Goal: Transaction & Acquisition: Download file/media

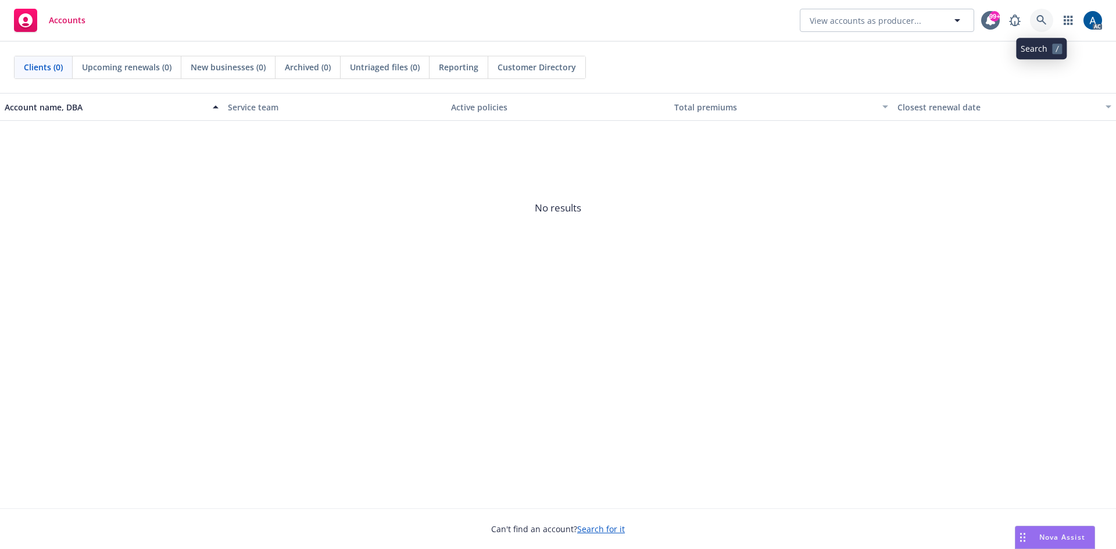
click at [1047, 20] on link at bounding box center [1041, 20] width 23 height 23
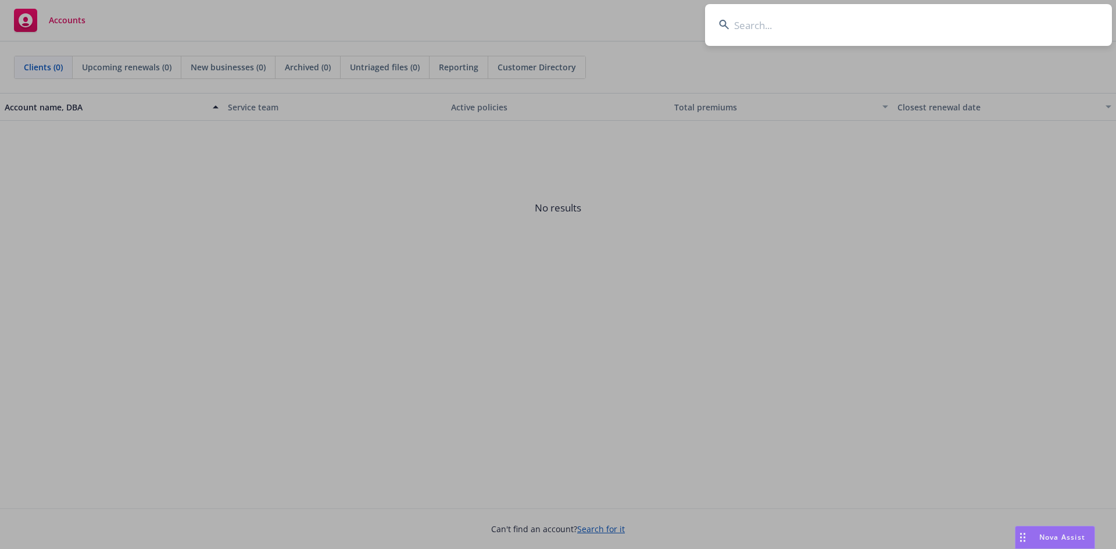
click at [907, 32] on input at bounding box center [908, 25] width 407 height 42
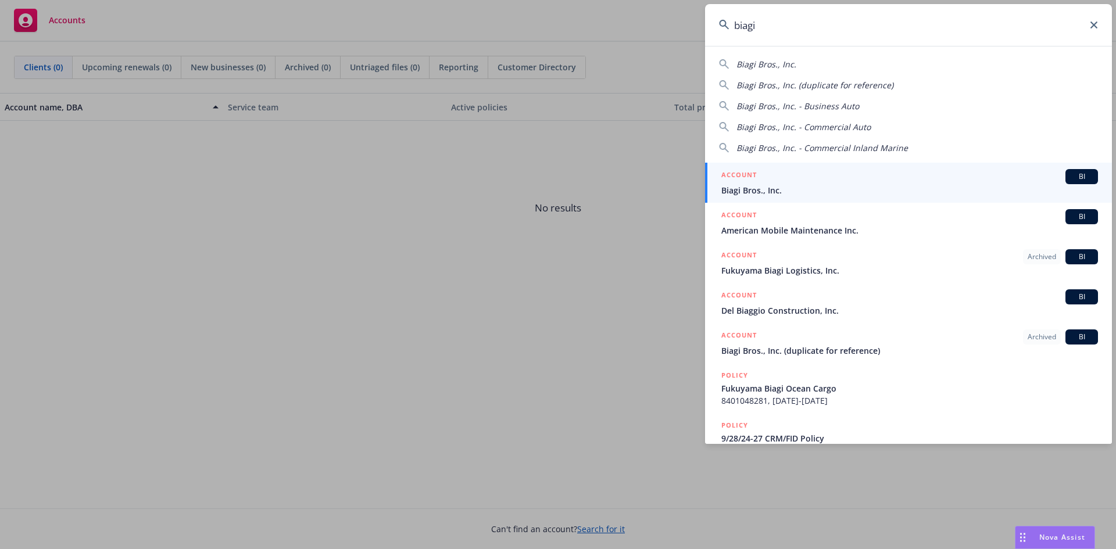
type input "biagi"
click at [864, 187] on span "Biagi Bros., Inc." at bounding box center [909, 190] width 377 height 12
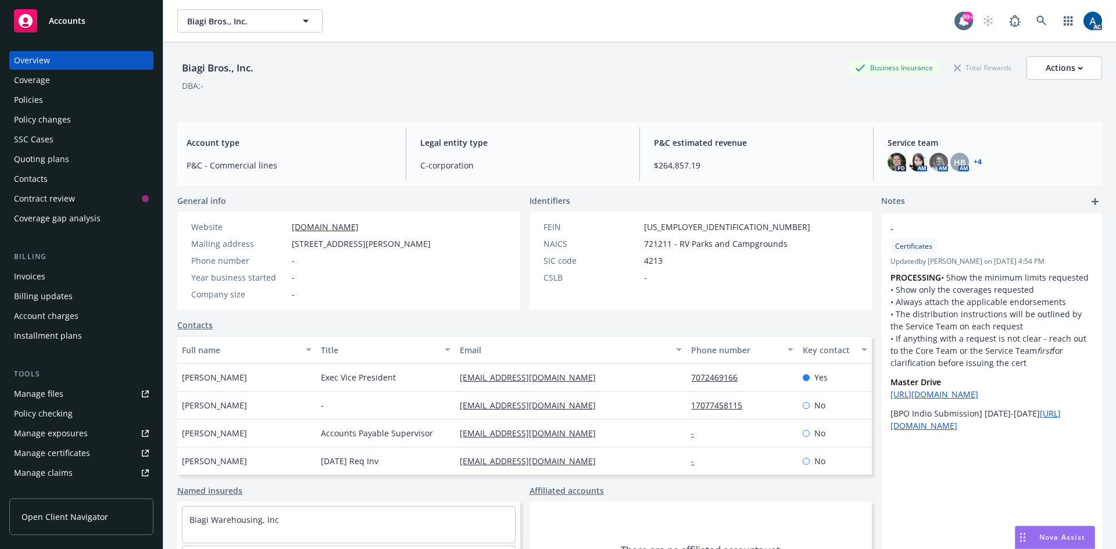
click at [36, 101] on div "Policies" at bounding box center [28, 100] width 29 height 19
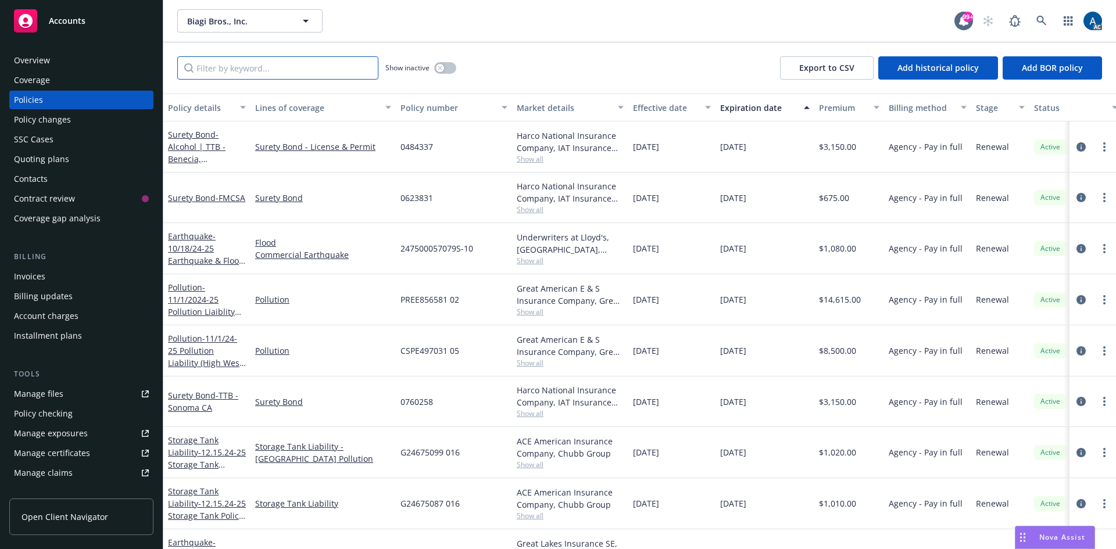
click at [265, 69] on input "Filter by keyword..." at bounding box center [277, 67] width 201 height 23
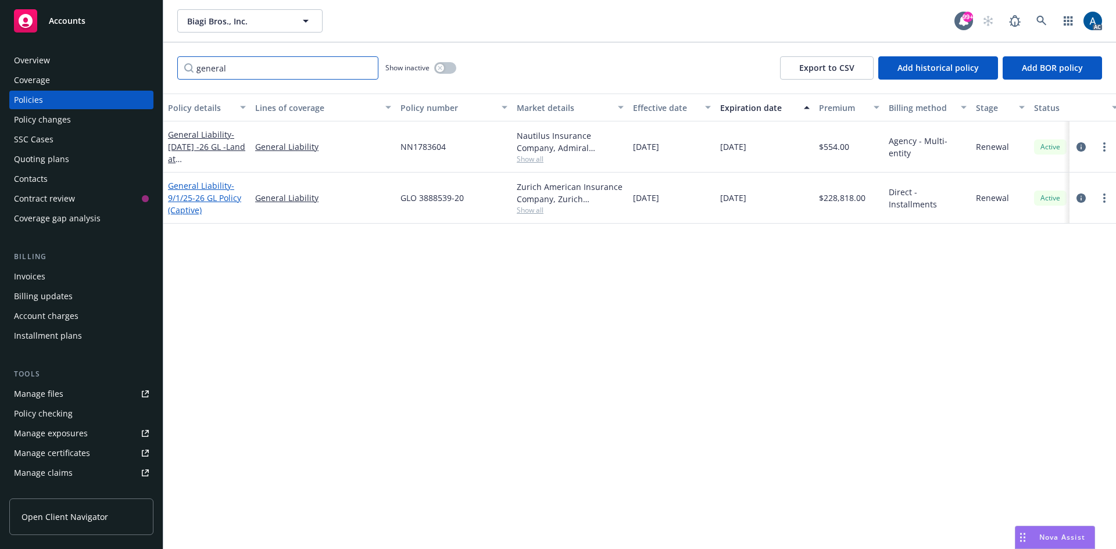
type input "general"
click at [208, 186] on link "General Liability - 9/1/25-26 GL Policy (Captive)" at bounding box center [204, 197] width 73 height 35
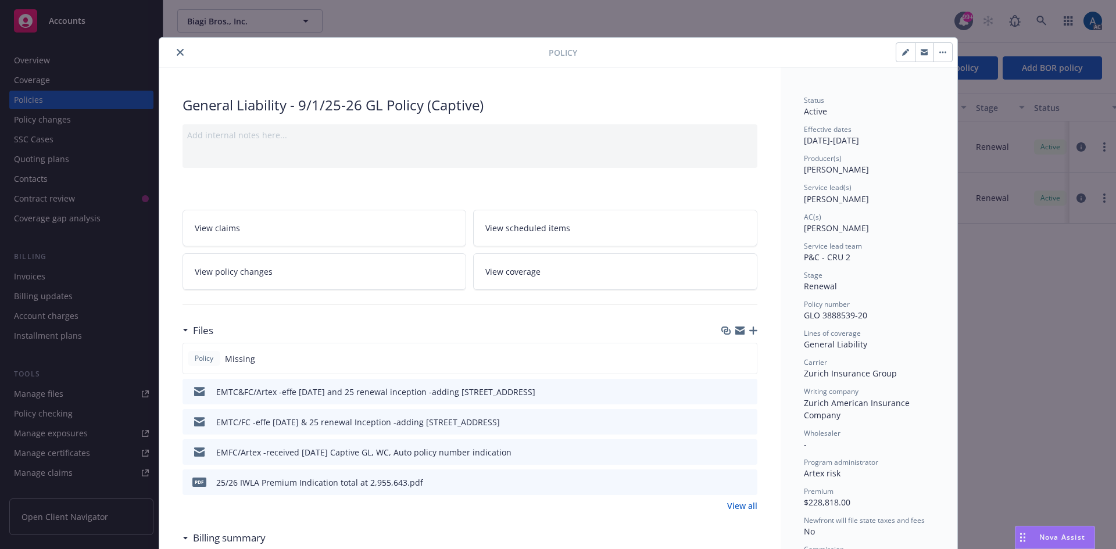
click at [178, 55] on icon "close" at bounding box center [180, 52] width 7 height 7
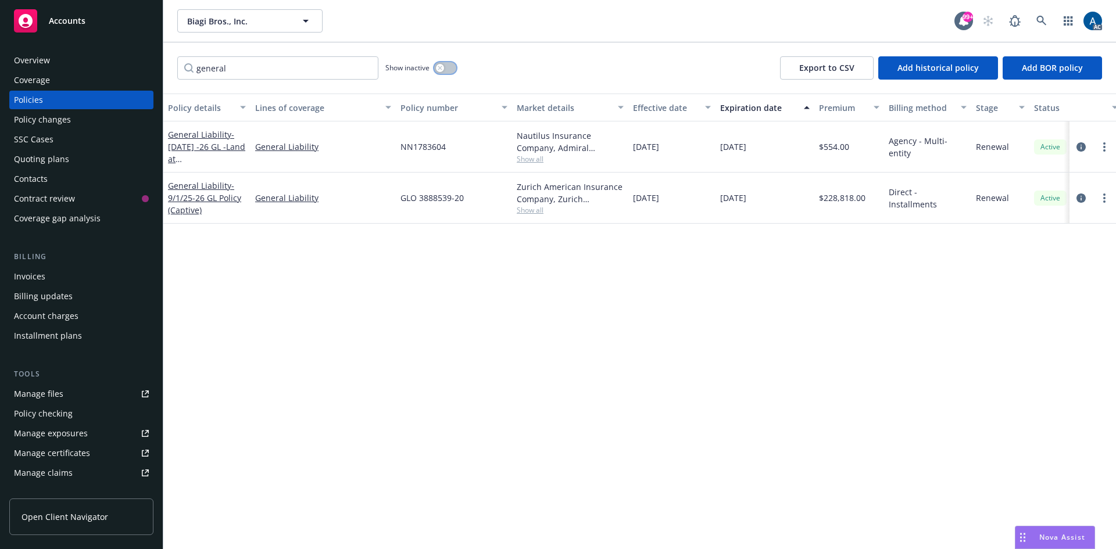
click at [450, 71] on button "button" at bounding box center [445, 68] width 22 height 12
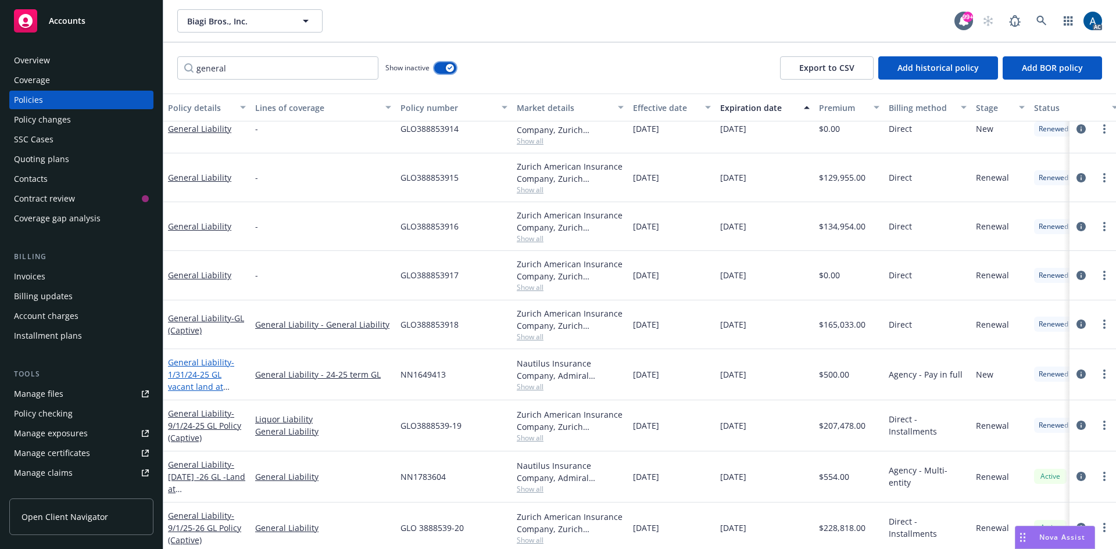
scroll to position [30, 0]
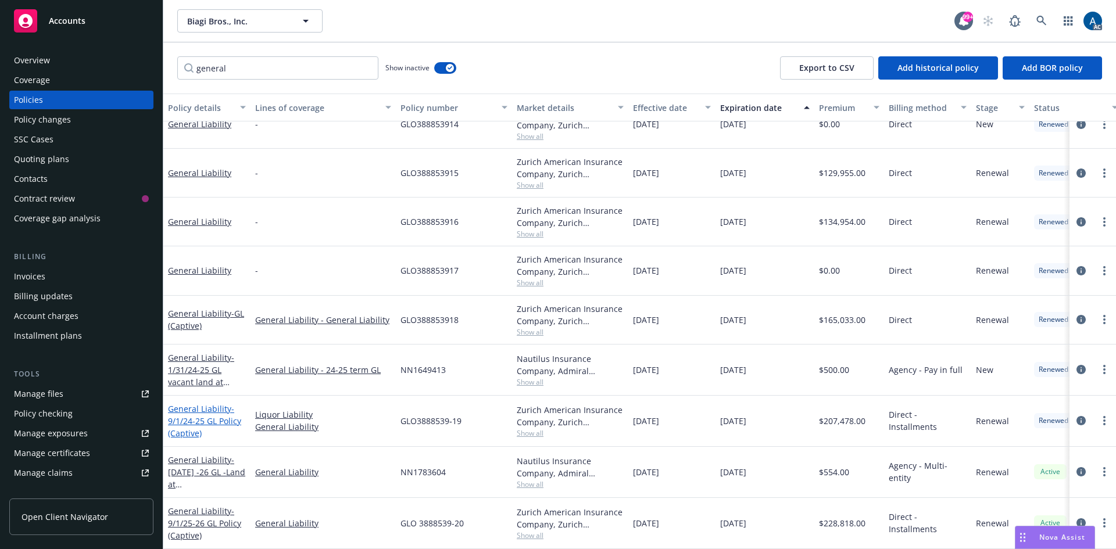
click at [204, 403] on link "General Liability - 9/1/24-25 GL Policy (Captive)" at bounding box center [204, 420] width 73 height 35
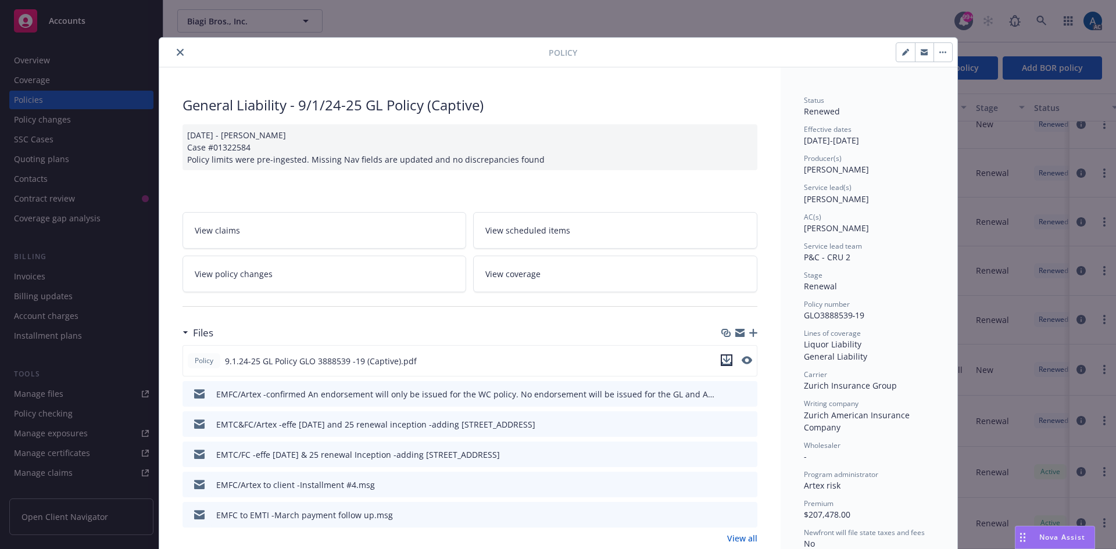
click at [722, 359] on icon "download file" at bounding box center [726, 359] width 8 height 7
